Goal: Task Accomplishment & Management: Use online tool/utility

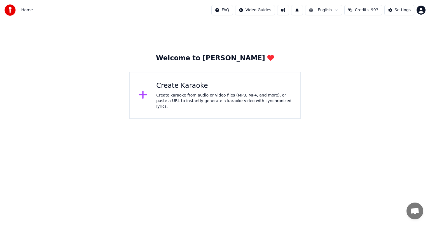
click at [253, 100] on div "Create karaoke from audio or video files (MP3, MP4, and more), or paste a URL t…" at bounding box center [223, 100] width 135 height 17
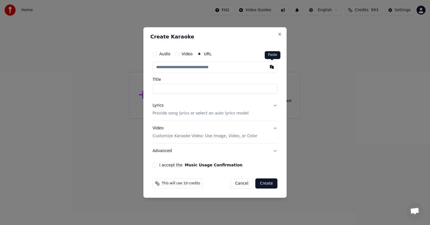
click at [273, 67] on button "button" at bounding box center [271, 67] width 11 height 10
type input "**********"
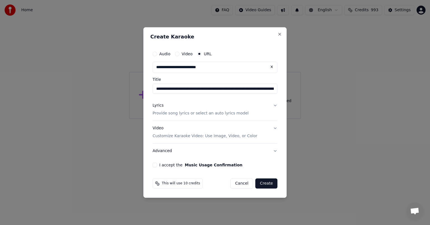
click at [155, 165] on button "I accept the Music Usage Confirmation" at bounding box center [155, 164] width 4 height 4
click at [266, 183] on button "Create" at bounding box center [266, 183] width 22 height 10
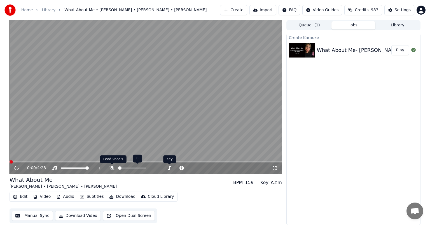
click at [110, 167] on icon at bounding box center [112, 167] width 6 height 4
click at [18, 167] on icon at bounding box center [20, 167] width 13 height 4
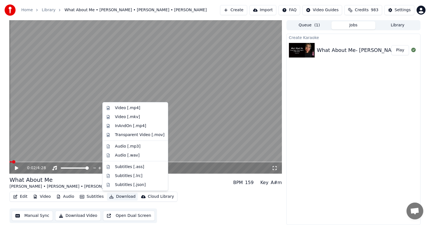
click at [125, 197] on button "Download" at bounding box center [122, 196] width 31 height 8
click at [137, 146] on div "Audio [.mp3]" at bounding box center [127, 146] width 25 height 6
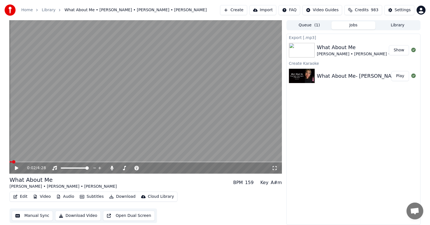
click at [399, 48] on button "Show" at bounding box center [399, 50] width 20 height 10
click at [400, 27] on button "Library" at bounding box center [397, 25] width 44 height 8
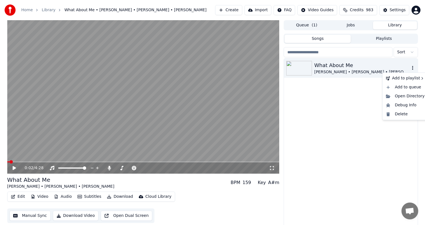
click at [413, 66] on icon "button" at bounding box center [412, 68] width 1 height 4
click at [400, 114] on div "Delete" at bounding box center [405, 113] width 43 height 9
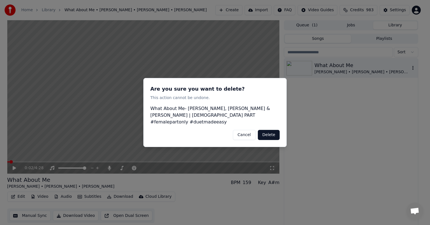
click at [270, 132] on button "Delete" at bounding box center [269, 135] width 22 height 10
